Goal: Transaction & Acquisition: Purchase product/service

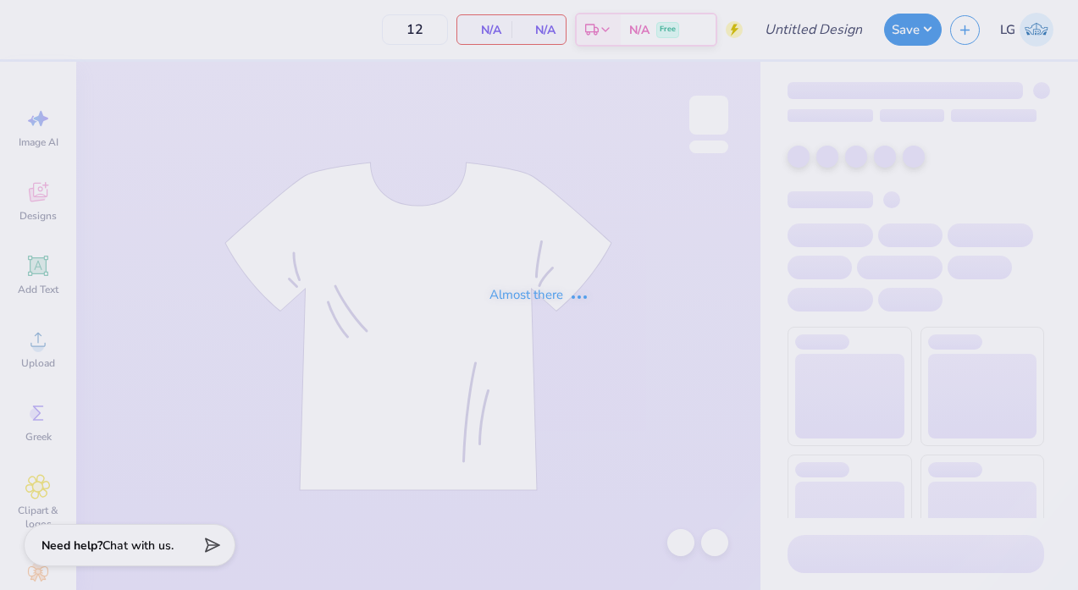
type input "[DEMOGRAPHIC_DATA]"
type input "30"
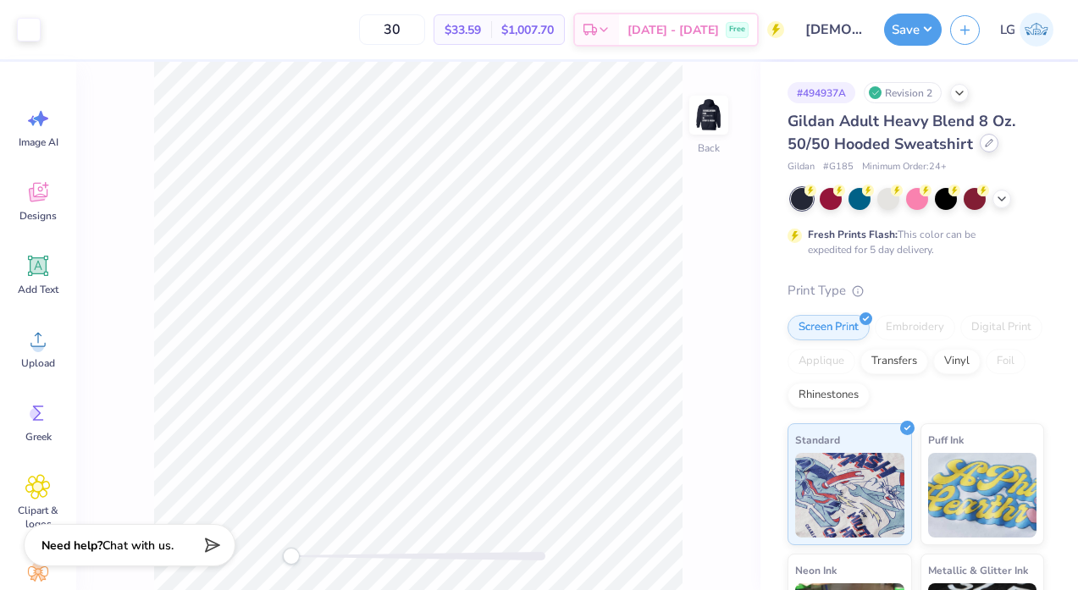
click at [986, 143] on icon at bounding box center [989, 143] width 8 height 8
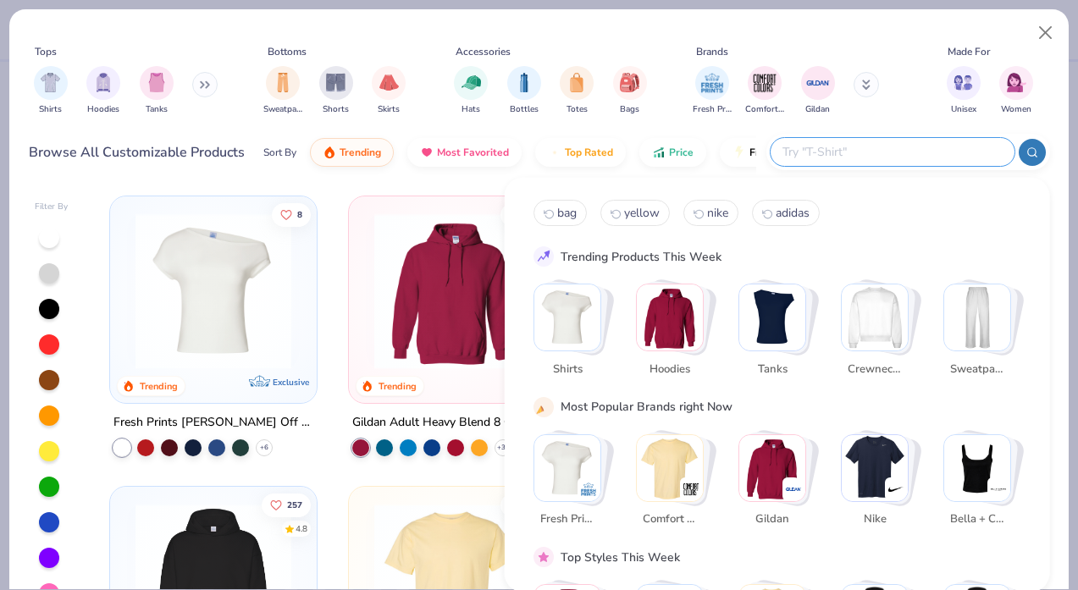
click at [889, 152] on input "text" at bounding box center [892, 151] width 222 height 19
paste input "DT6150"
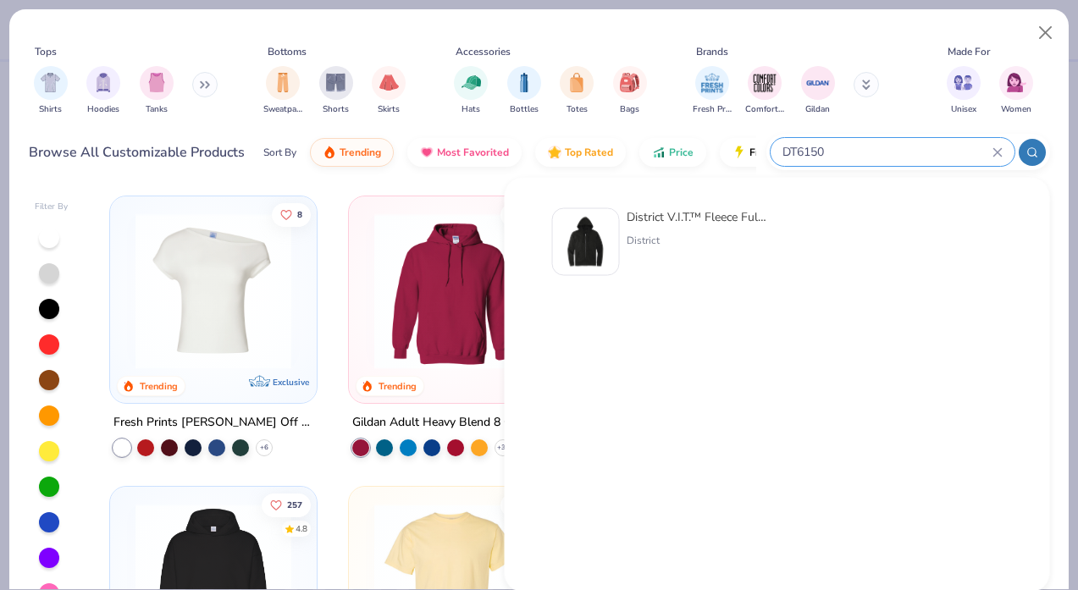
type input "DT6150"
click at [552, 232] on div at bounding box center [586, 242] width 68 height 68
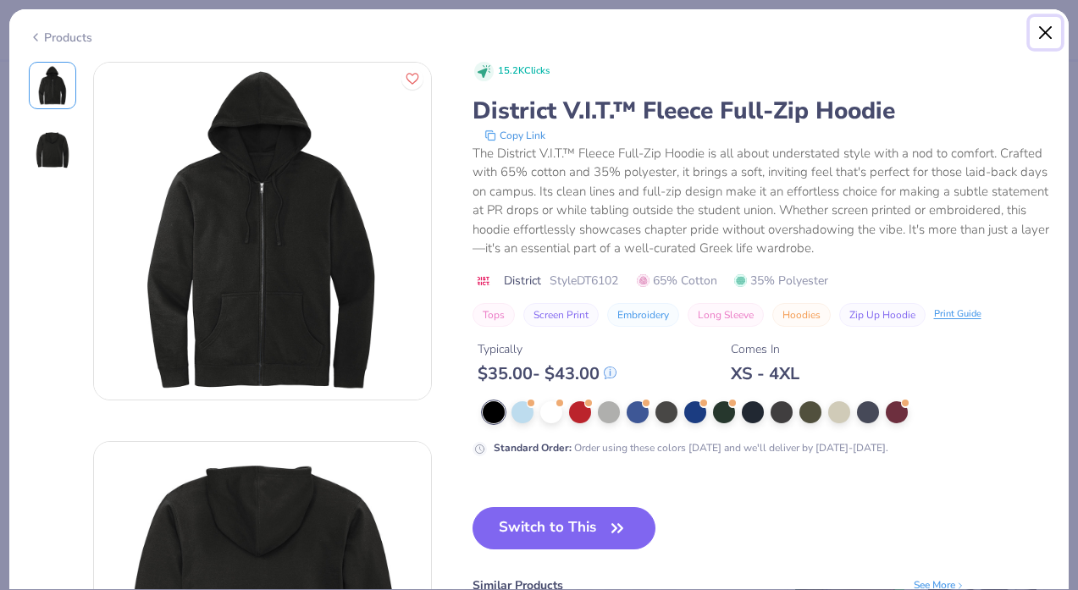
click at [1055, 36] on button "Close" at bounding box center [1045, 33] width 32 height 32
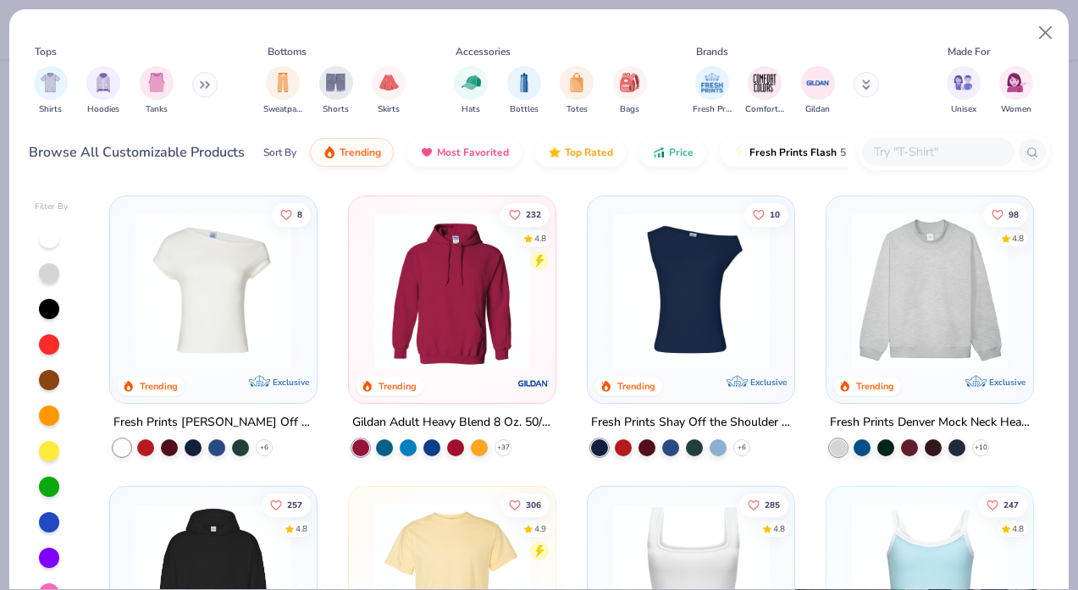
click at [935, 148] on input "text" at bounding box center [937, 151] width 130 height 19
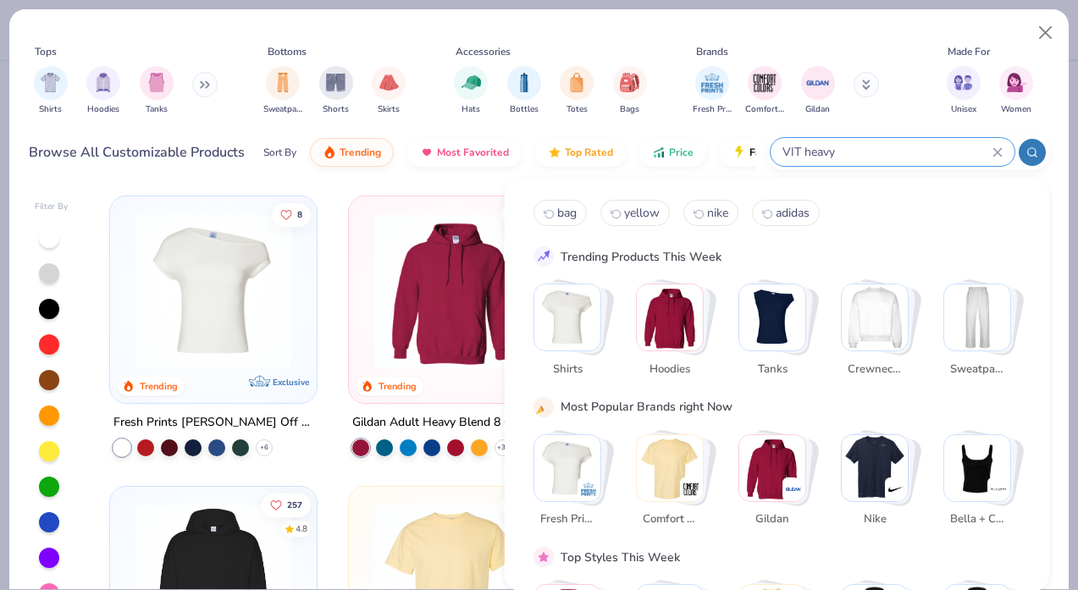
type input "VIT heavy"
